Goal: Transaction & Acquisition: Download file/media

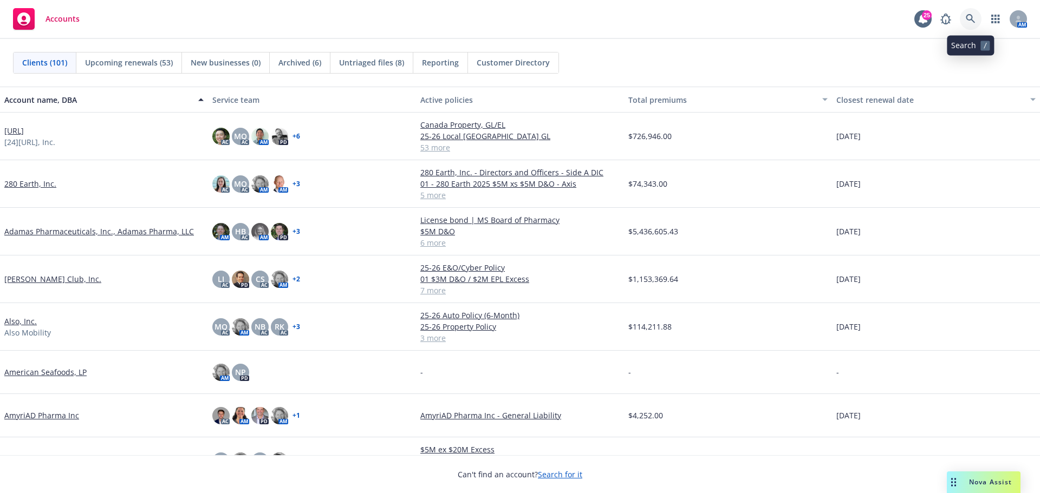
click at [970, 16] on icon at bounding box center [971, 19] width 10 height 10
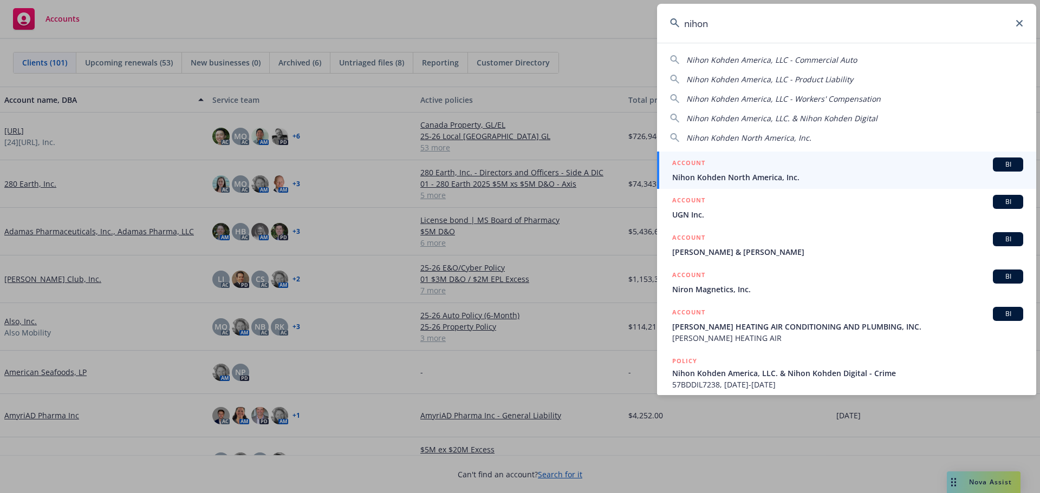
type input "nihon"
click at [1004, 164] on span "BI" at bounding box center [1008, 165] width 22 height 10
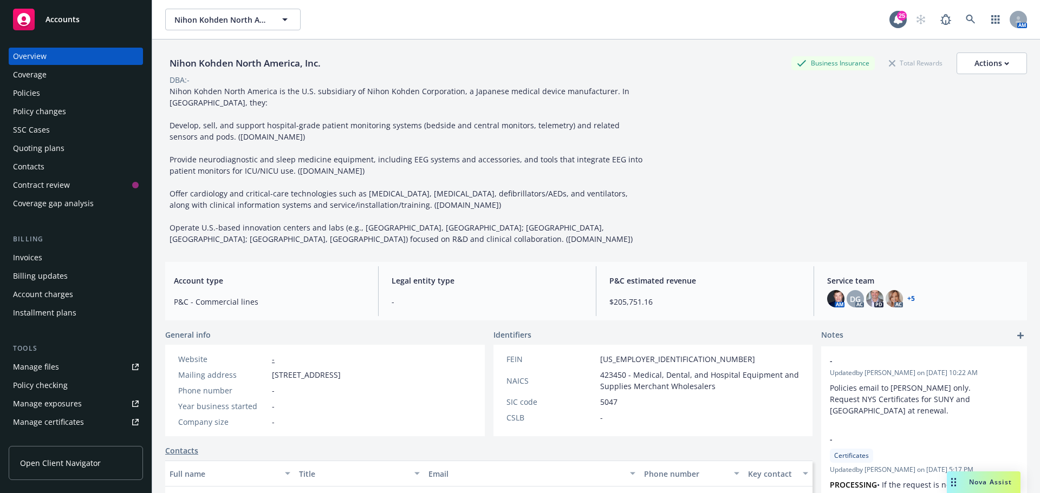
drag, startPoint x: 986, startPoint y: 480, endPoint x: 981, endPoint y: 478, distance: 5.8
click at [986, 480] on span "Nova Assist" at bounding box center [990, 482] width 43 height 9
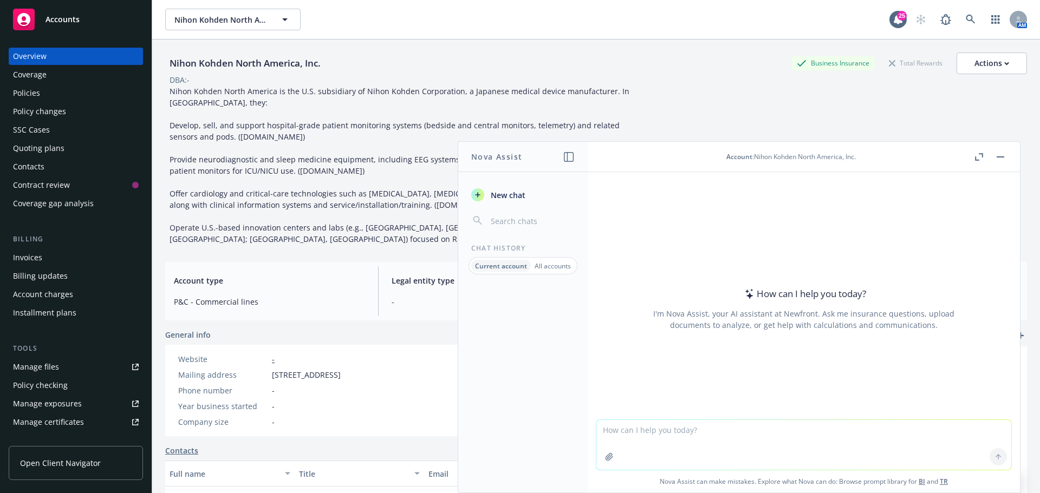
click at [675, 438] on textarea at bounding box center [803, 445] width 415 height 50
type textarea "compar"
click at [36, 95] on div "Policies" at bounding box center [26, 92] width 27 height 17
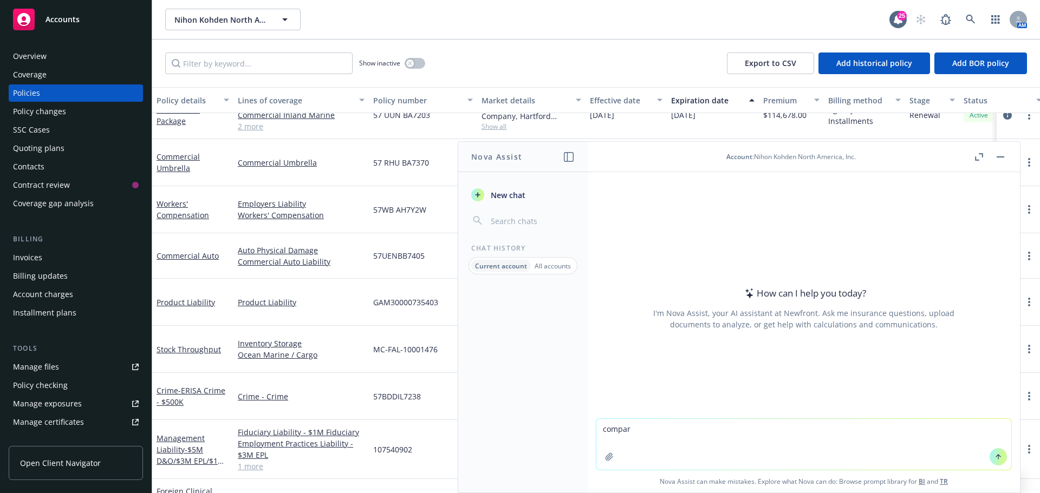
scroll to position [367, 0]
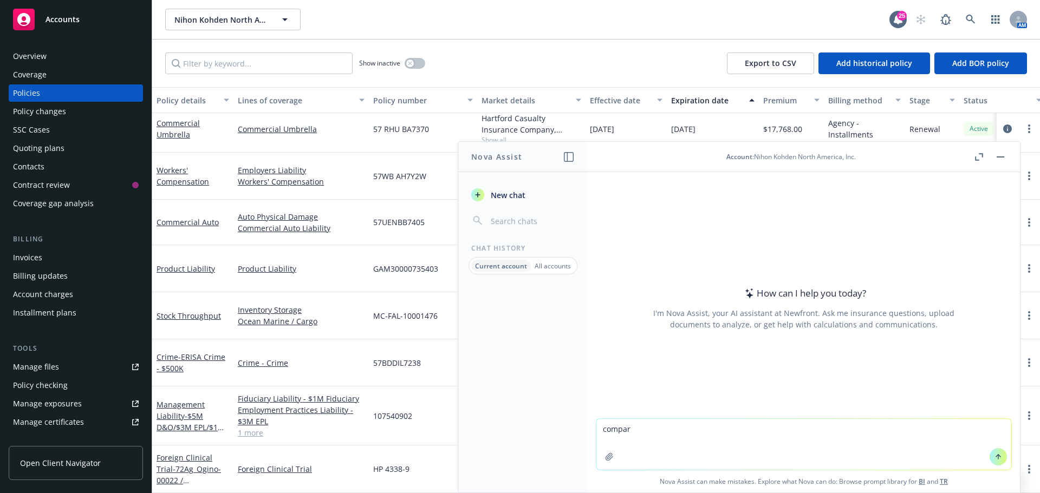
click at [1001, 159] on button "button" at bounding box center [1000, 157] width 13 height 13
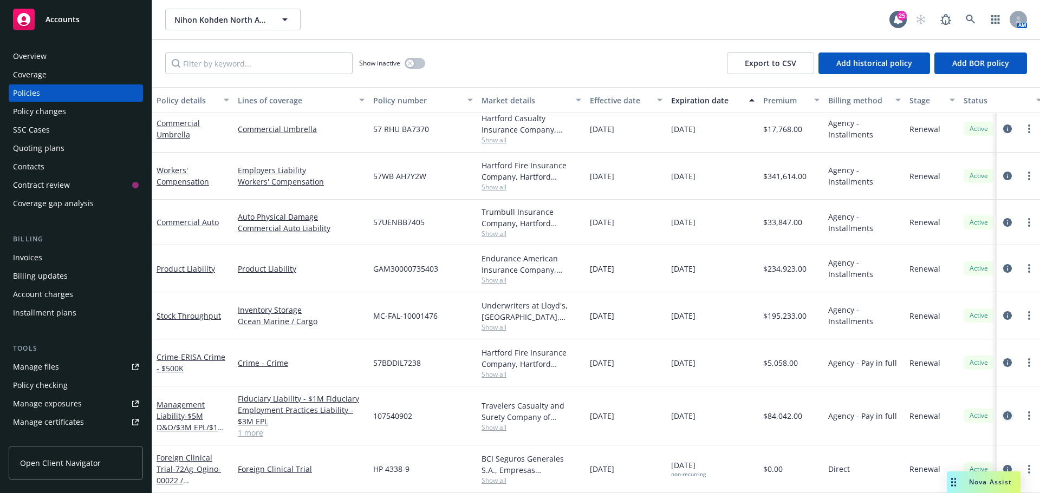
click at [1003, 412] on icon "circleInformation" at bounding box center [1007, 416] width 9 height 9
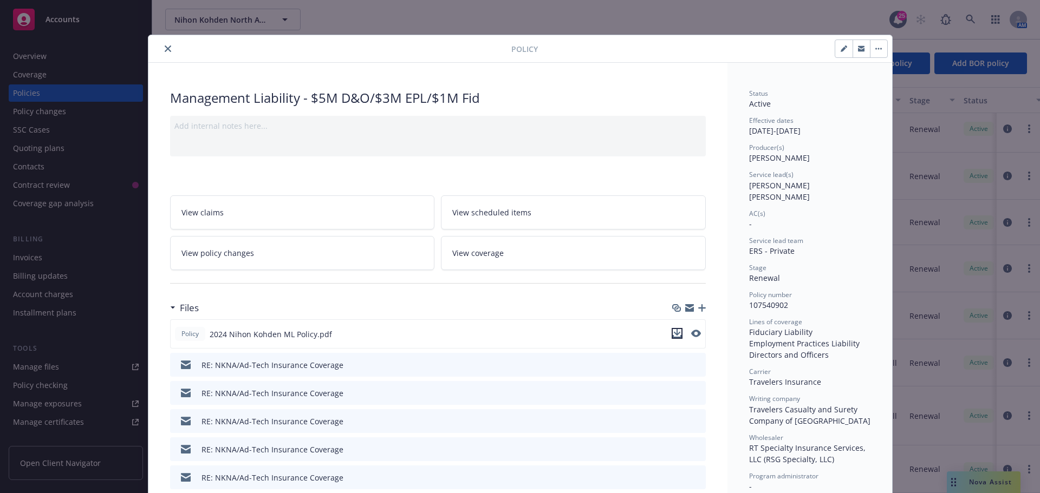
click at [674, 335] on icon "download file" at bounding box center [677, 333] width 9 height 9
